Goal: Find contact information: Find contact information

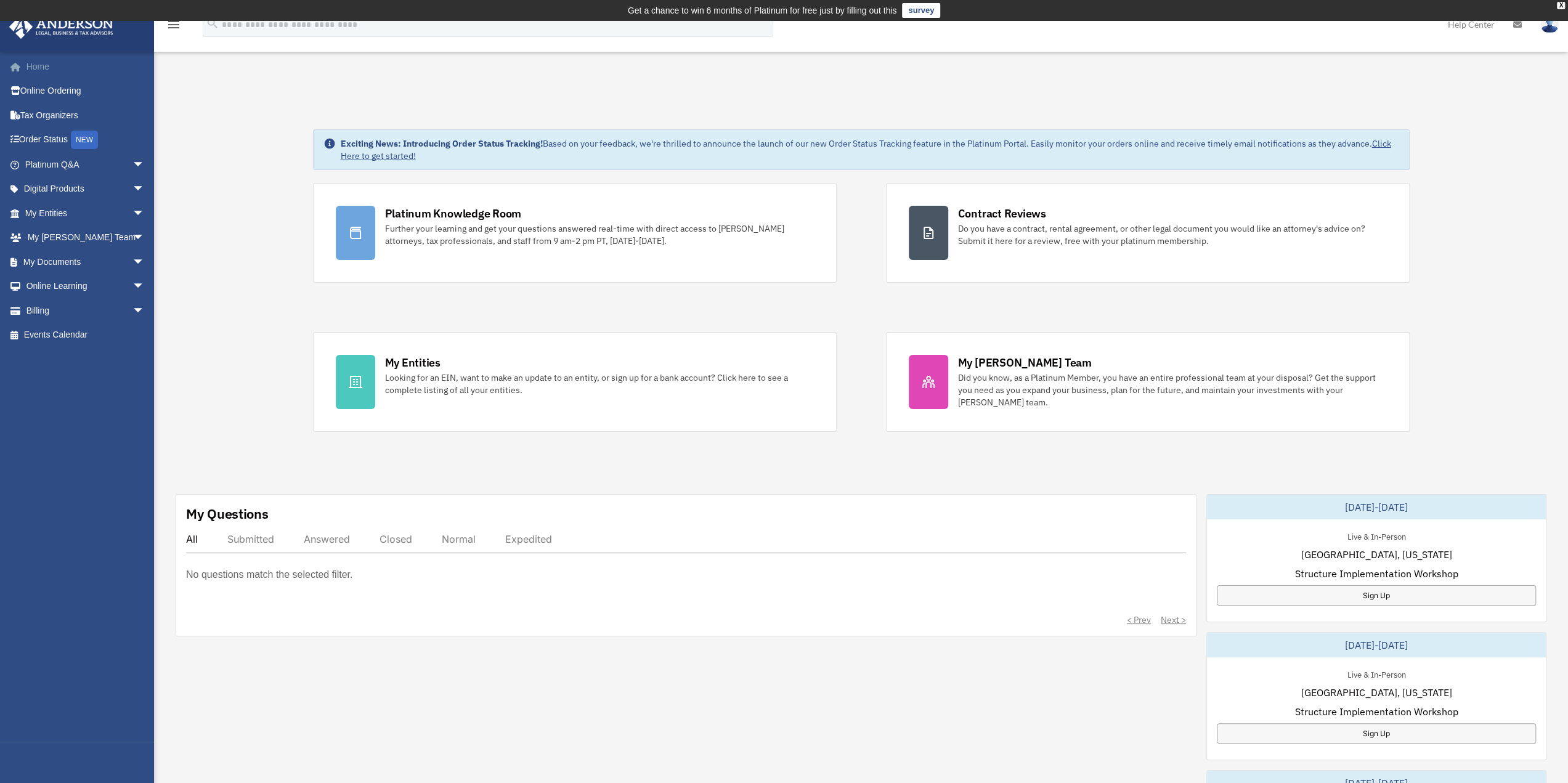
click at [32, 66] on link "Home" at bounding box center [86, 66] width 155 height 25
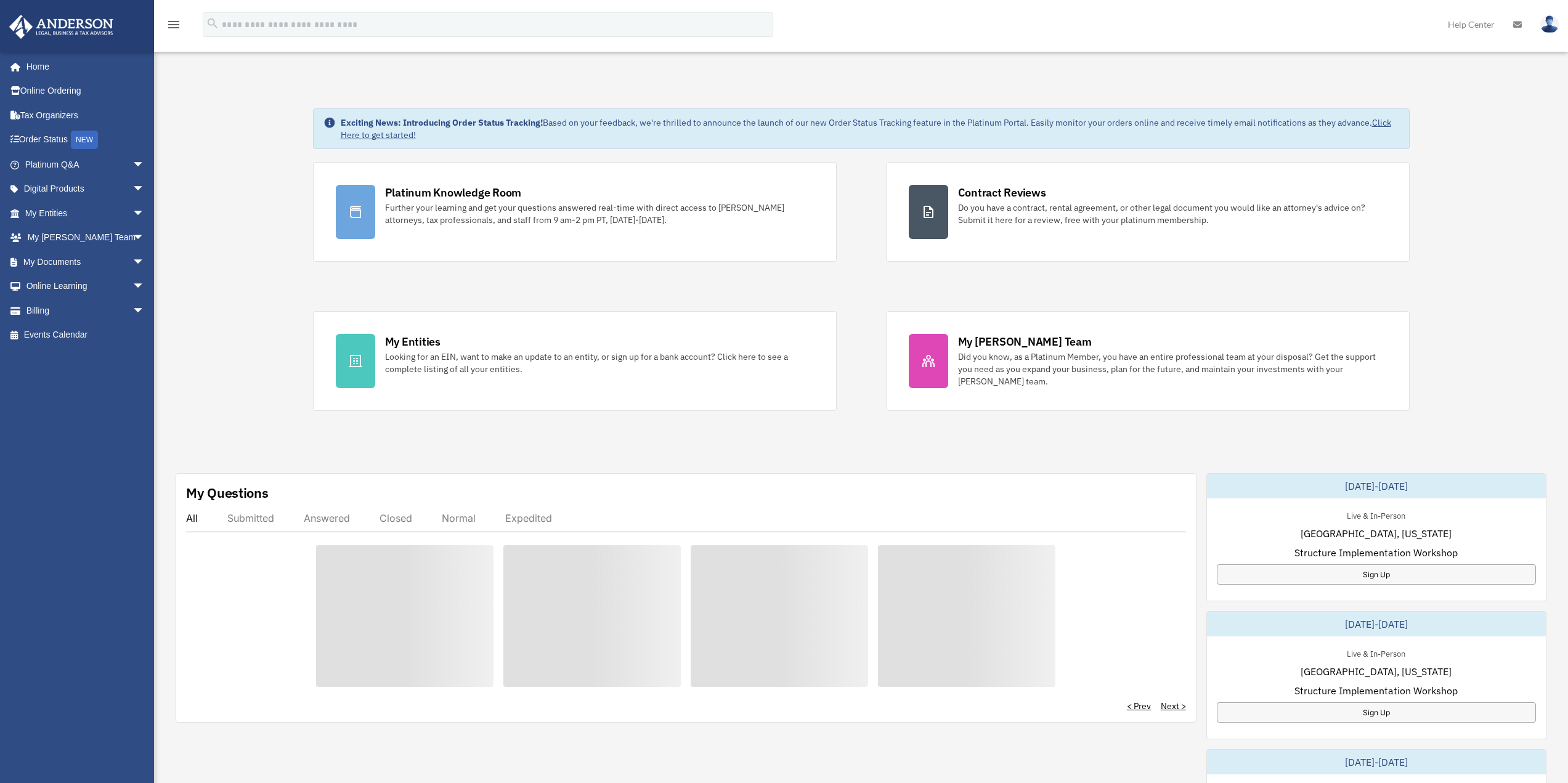
click at [991, 363] on div "Did you know, as a Platinum Member, you have an entire professional team at you…" at bounding box center [1172, 369] width 429 height 37
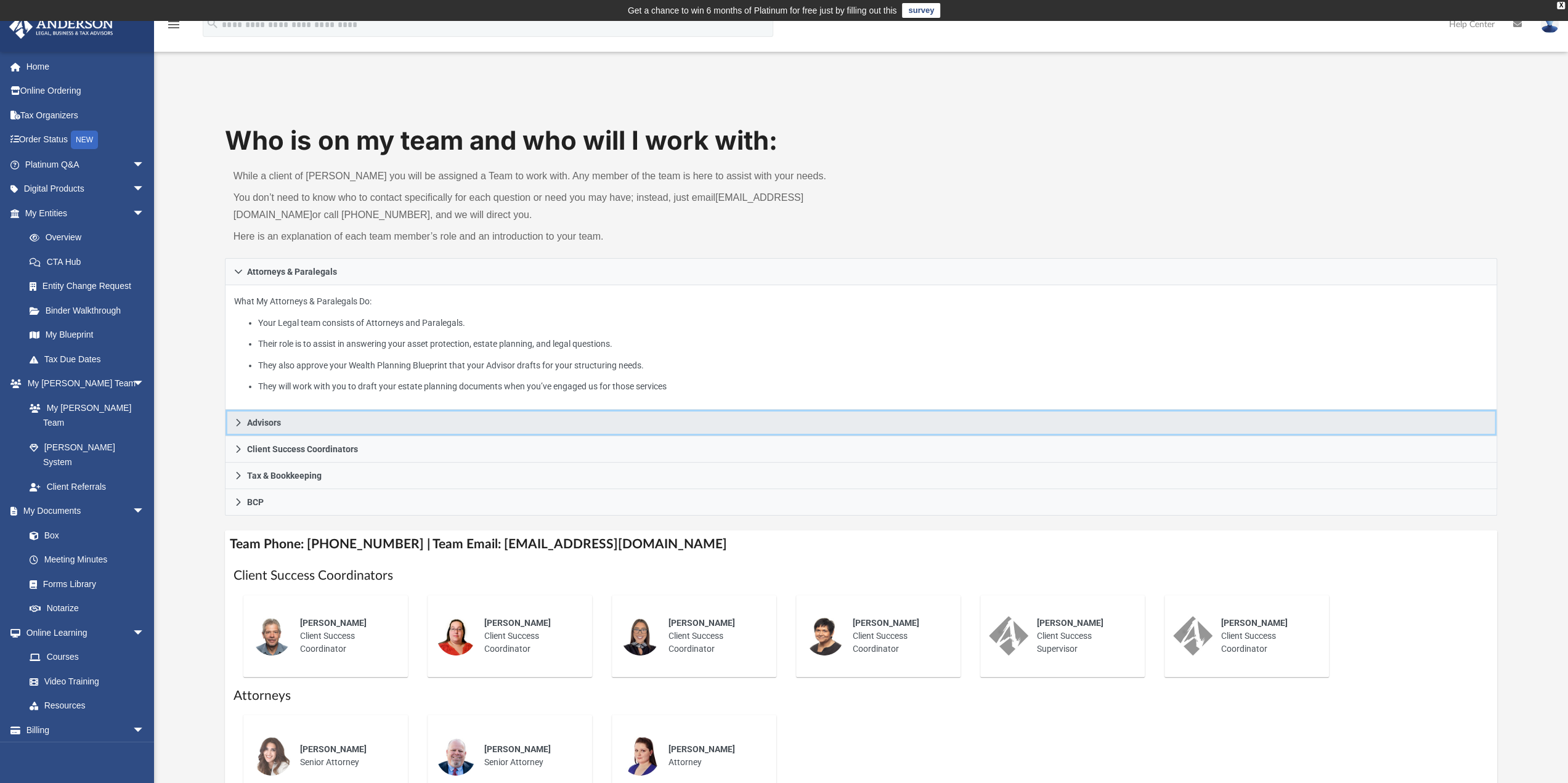
click at [243, 423] on link "Advisors" at bounding box center [861, 423] width 1273 height 26
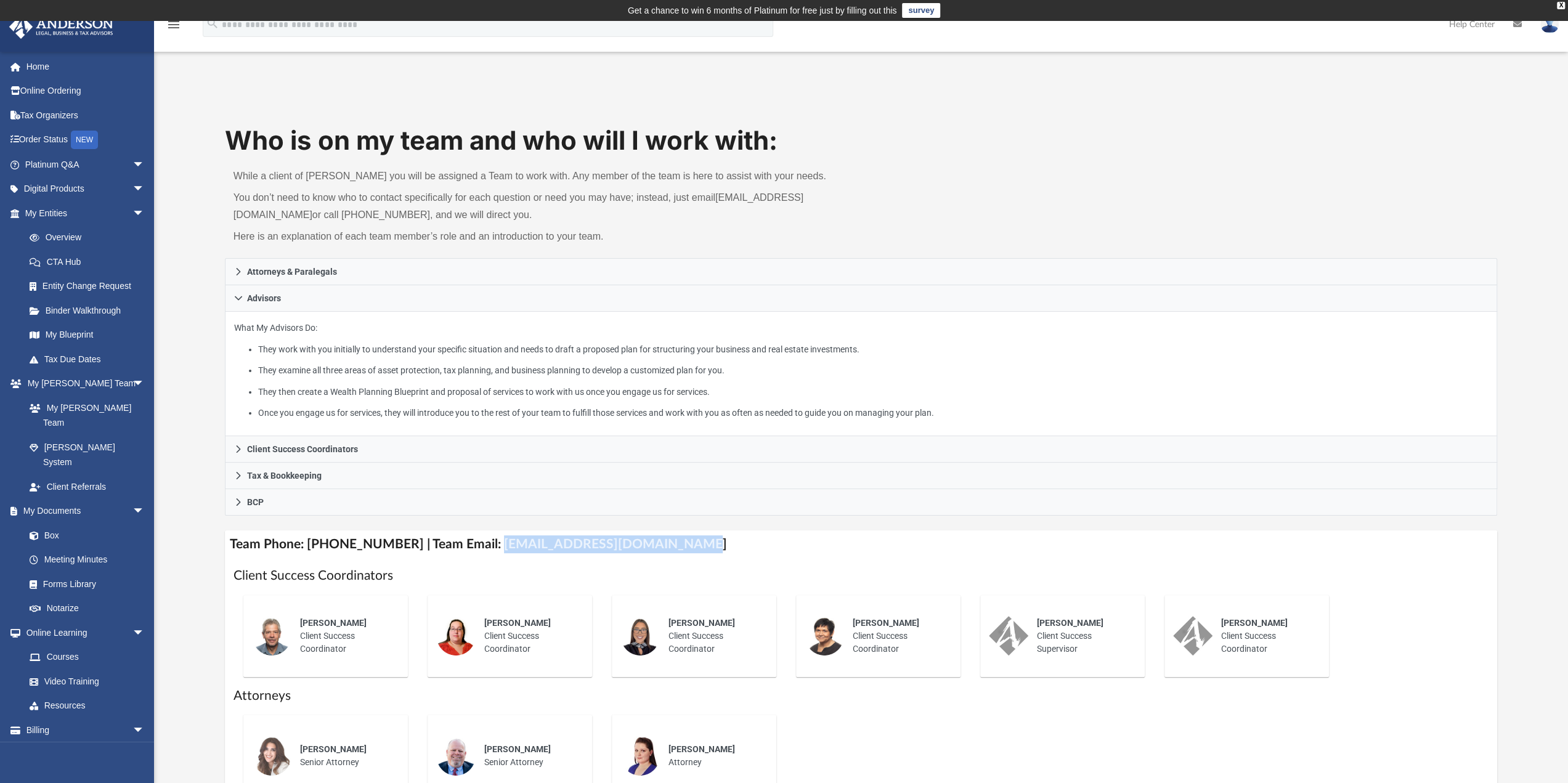
drag, startPoint x: 683, startPoint y: 544, endPoint x: 478, endPoint y: 539, distance: 205.1
click at [478, 539] on h4 "Team Phone: (725) 208-3133 | Team Email: myteam@andersonadvisors.com" at bounding box center [861, 544] width 1273 height 27
copy h4 "myteam@andersonadvisors.com"
